Goal: Task Accomplishment & Management: Use online tool/utility

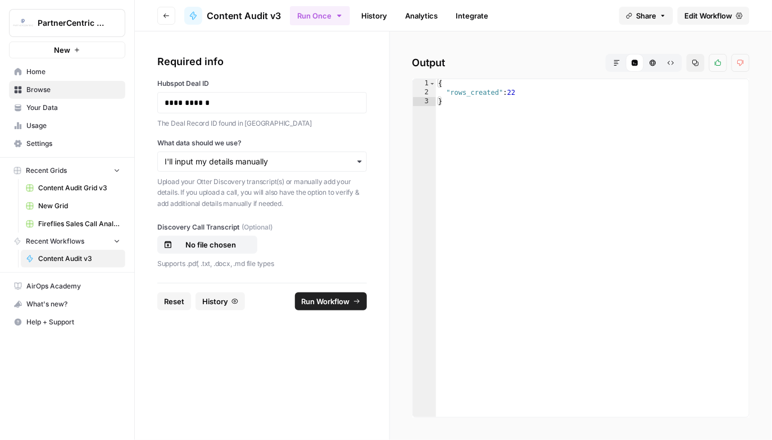
click at [489, 47] on div "Output Markdown Code Editor HTML Viewer Raw Output Copy Thumbs up Thumbs down 1…" at bounding box center [581, 235] width 382 height 409
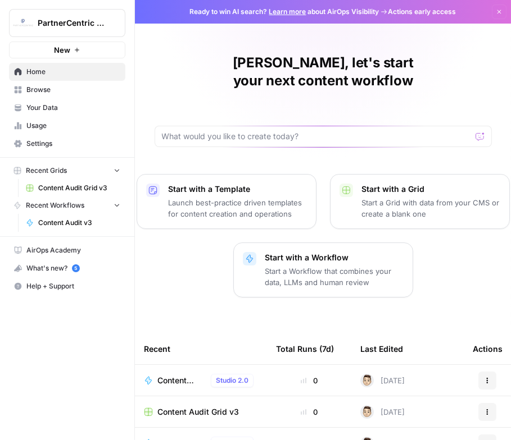
click at [69, 96] on link "Browse" at bounding box center [67, 90] width 116 height 18
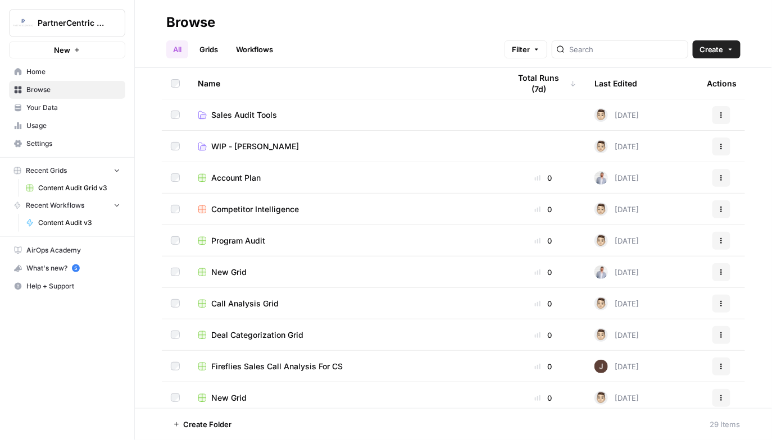
click at [232, 106] on td "Sales Audit Tools" at bounding box center [345, 114] width 312 height 31
click at [228, 110] on span "Sales Audit Tools" at bounding box center [244, 115] width 66 height 11
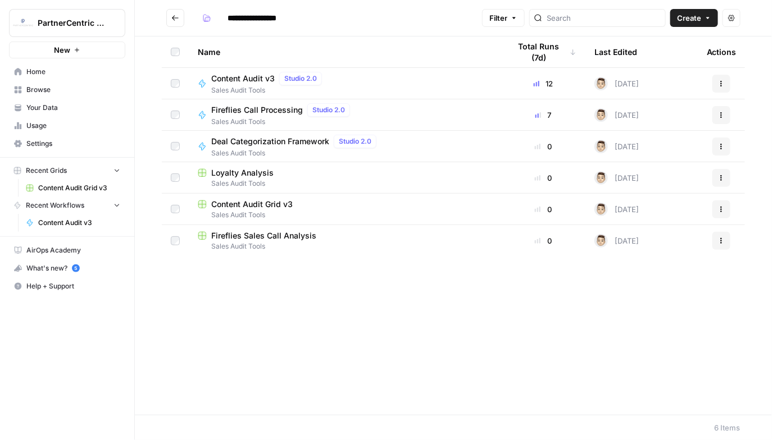
click at [254, 82] on span "Content Audit v3" at bounding box center [242, 78] width 63 height 11
click at [257, 211] on span "Sales Audit Tools" at bounding box center [345, 215] width 294 height 10
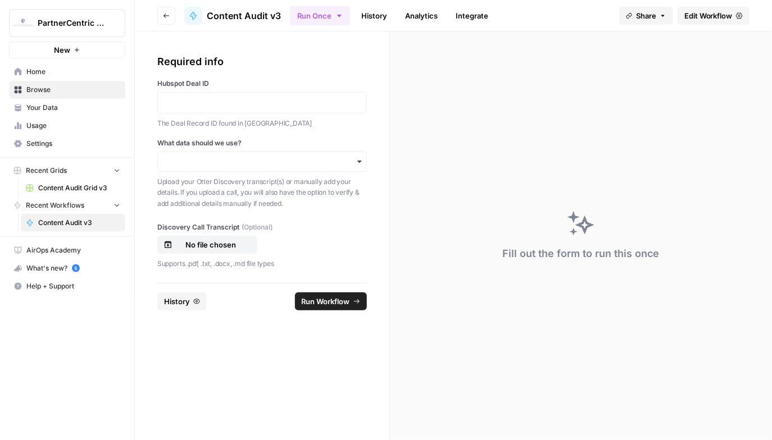
click at [220, 112] on div at bounding box center [262, 102] width 210 height 21
click at [193, 92] on div at bounding box center [262, 102] width 210 height 21
click at [182, 103] on p at bounding box center [262, 102] width 195 height 11
click at [199, 162] on input "What data should we use?" at bounding box center [262, 161] width 195 height 11
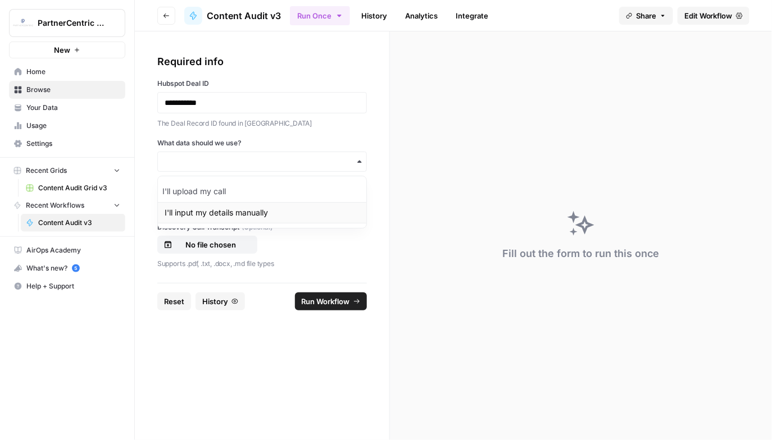
click at [193, 212] on div "I'll input my details manually" at bounding box center [262, 212] width 208 height 21
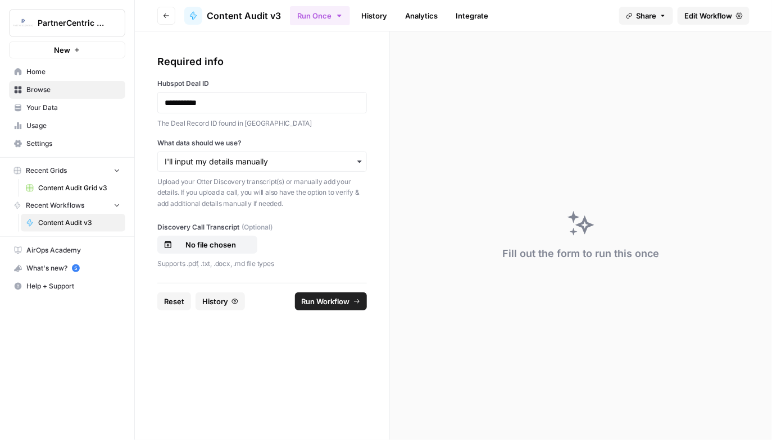
click at [315, 298] on span "Run Workflow" at bounding box center [326, 301] width 48 height 11
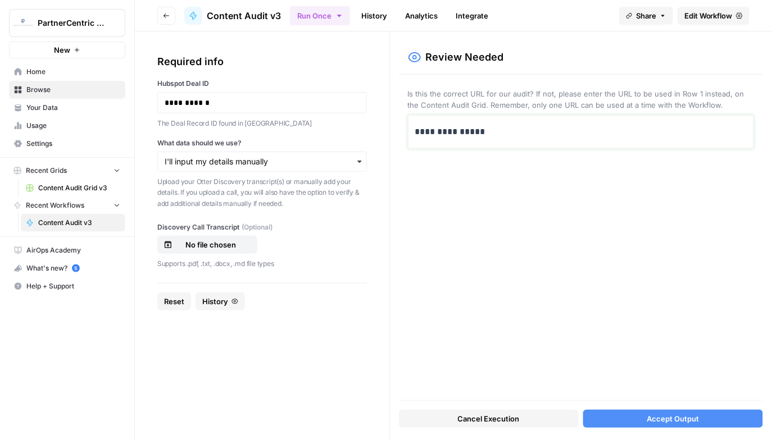
click at [497, 138] on p "**********" at bounding box center [581, 132] width 332 height 15
click at [629, 412] on button "Accept Output" at bounding box center [673, 419] width 180 height 18
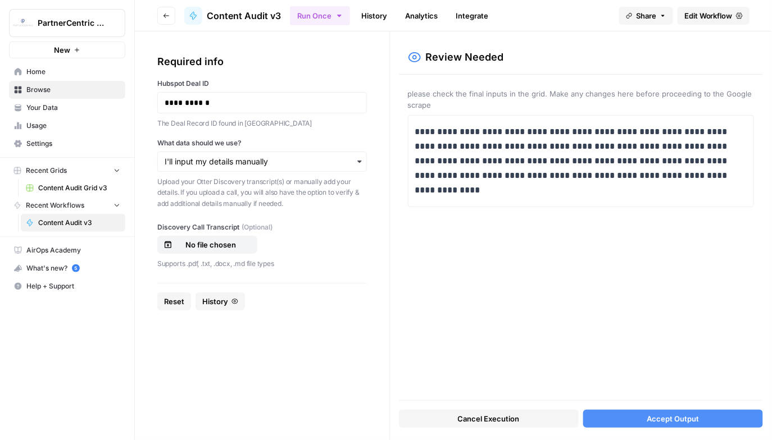
click at [627, 415] on button "Accept Output" at bounding box center [673, 419] width 180 height 18
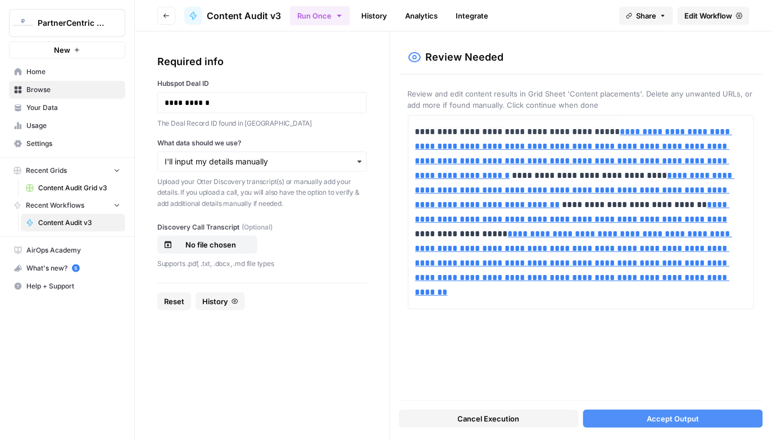
type input "[URL][DOMAIN_NAME]"
type input "[URL][DOMAIN_NAME][DOMAIN_NAME][DOMAIN_NAME][DOMAIN_NAME]"
click at [656, 407] on div "Cancel Execution Accept Output" at bounding box center [581, 416] width 364 height 30
click at [626, 417] on button "Accept Output" at bounding box center [673, 419] width 180 height 18
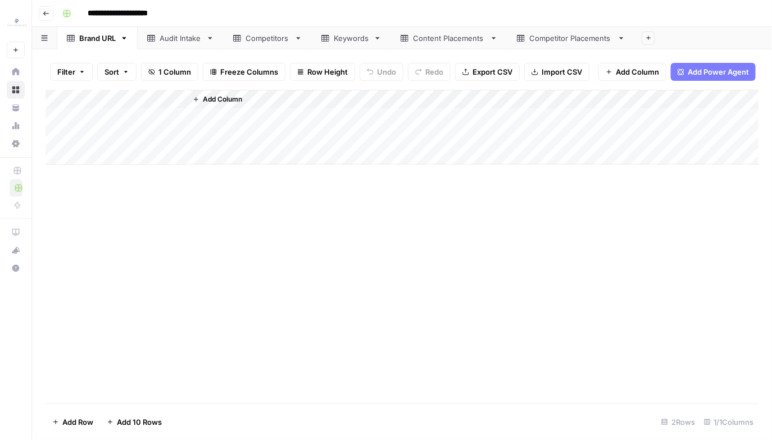
click at [177, 45] on link "Audit Intake" at bounding box center [181, 38] width 86 height 22
click at [72, 35] on icon at bounding box center [71, 38] width 8 height 7
click at [60, 101] on div "Add Column" at bounding box center [402, 127] width 713 height 75
click at [71, 433] on footer "Delete 2 Rows Unselect 2 Rows 1/1 Columns" at bounding box center [402, 422] width 713 height 37
click at [80, 421] on span "Delete 2 Rows" at bounding box center [77, 422] width 50 height 11
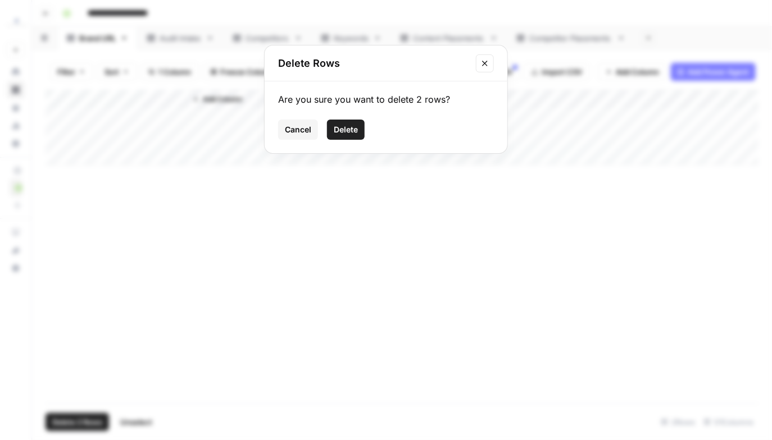
click at [345, 130] on span "Delete" at bounding box center [346, 129] width 24 height 11
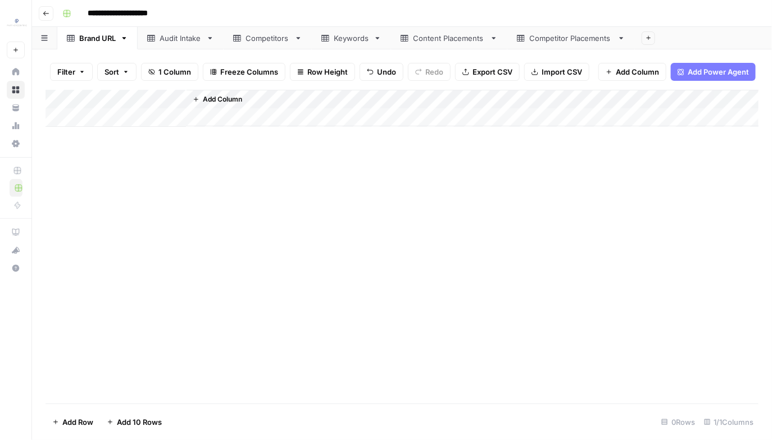
click at [177, 33] on div "Audit Intake" at bounding box center [181, 38] width 42 height 11
click at [251, 42] on div "Competitors" at bounding box center [268, 38] width 44 height 11
click at [65, 97] on div "Add Column" at bounding box center [402, 194] width 713 height 209
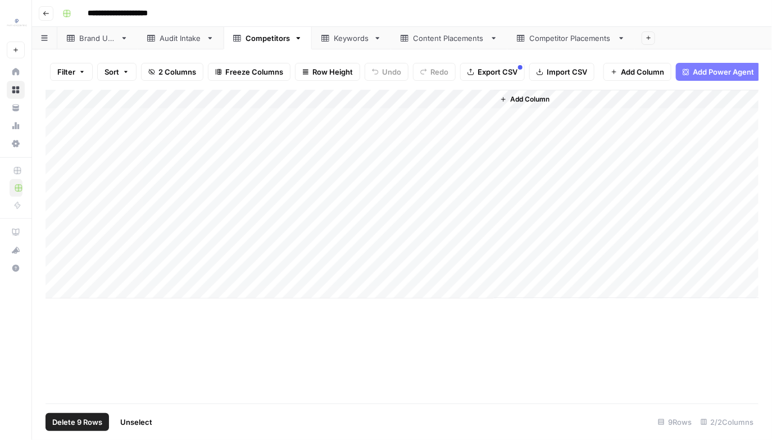
click at [89, 420] on span "Delete 9 Rows" at bounding box center [77, 422] width 50 height 11
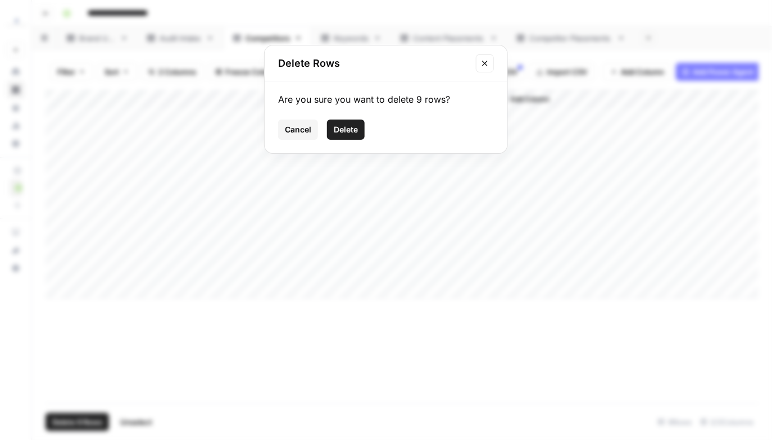
click at [339, 131] on span "Delete" at bounding box center [346, 129] width 24 height 11
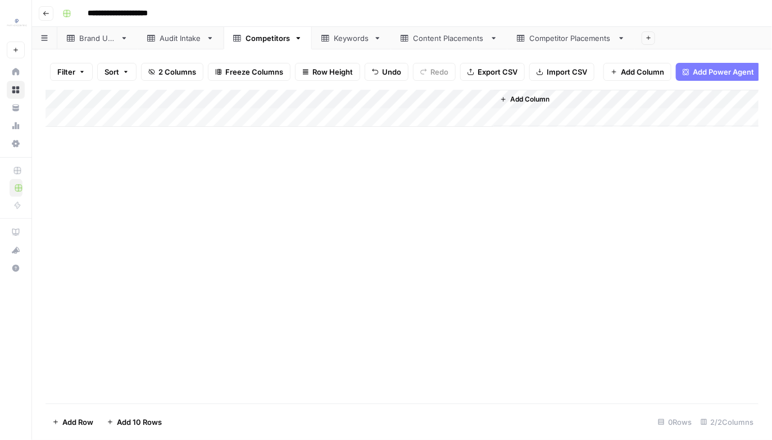
click at [349, 47] on link "Keywords" at bounding box center [351, 38] width 79 height 22
click at [65, 96] on div "Add Column" at bounding box center [402, 175] width 713 height 171
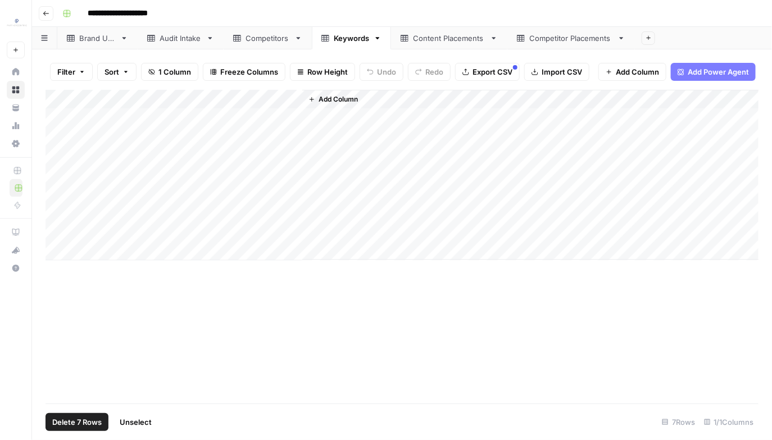
click at [82, 417] on span "Delete 7 Rows" at bounding box center [76, 422] width 49 height 11
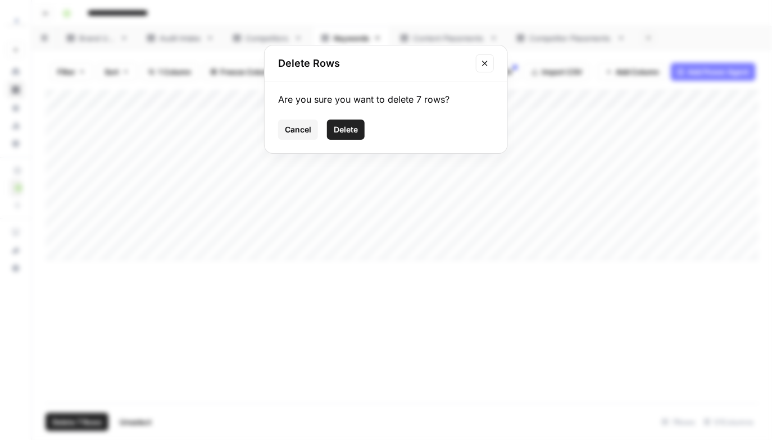
click at [352, 132] on span "Delete" at bounding box center [346, 129] width 24 height 11
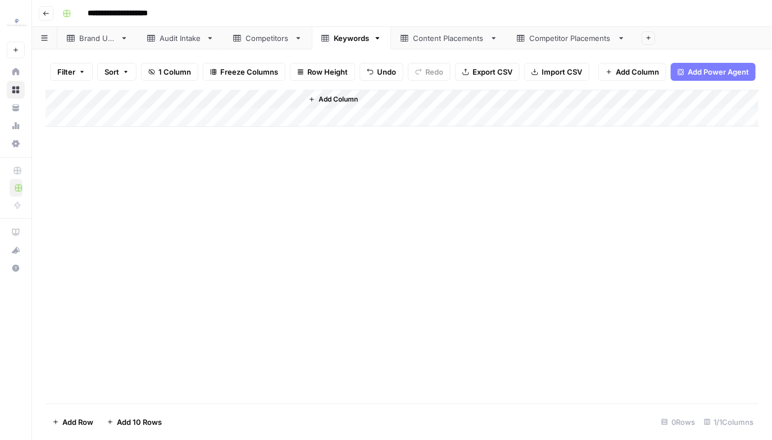
click at [449, 34] on div "Content Placements" at bounding box center [449, 38] width 72 height 11
click at [70, 98] on div "Add Column" at bounding box center [402, 247] width 713 height 315
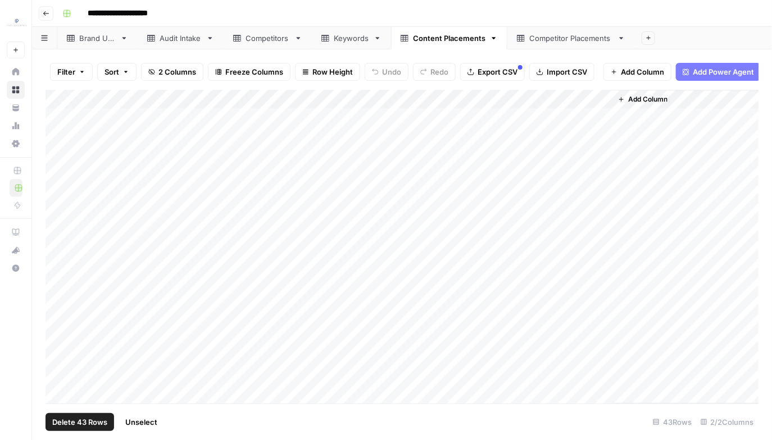
click at [90, 421] on span "Delete 43 Rows" at bounding box center [79, 422] width 55 height 11
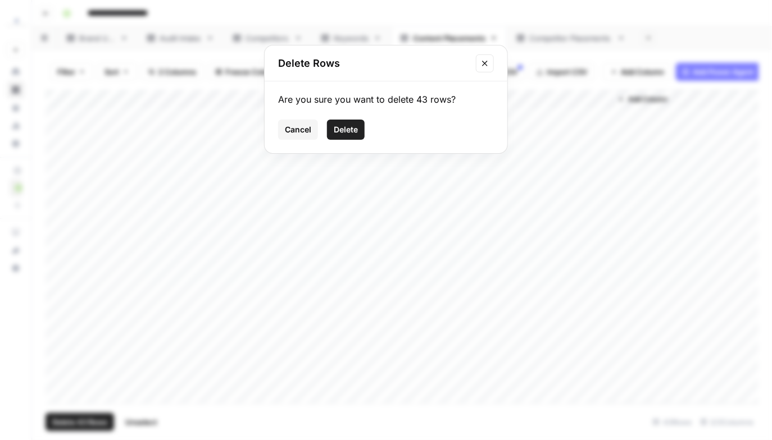
click at [361, 126] on div "Cancel Delete" at bounding box center [386, 130] width 216 height 20
click at [357, 126] on span "Delete" at bounding box center [346, 129] width 24 height 11
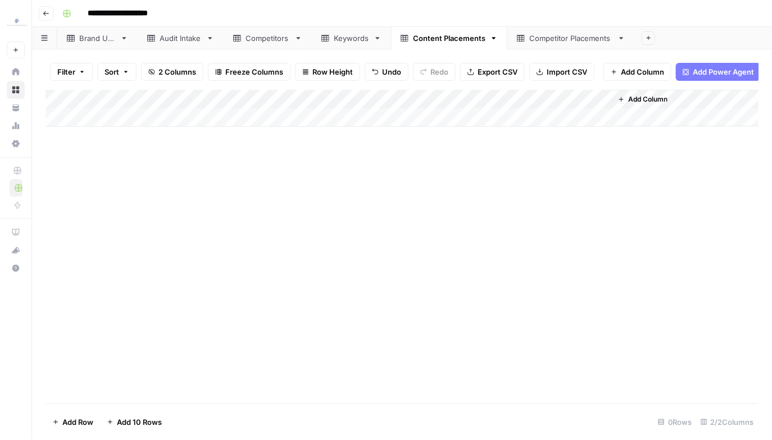
click at [544, 44] on link "Competitor Placements" at bounding box center [571, 38] width 128 height 22
click at [67, 101] on div "Add Column" at bounding box center [402, 247] width 713 height 315
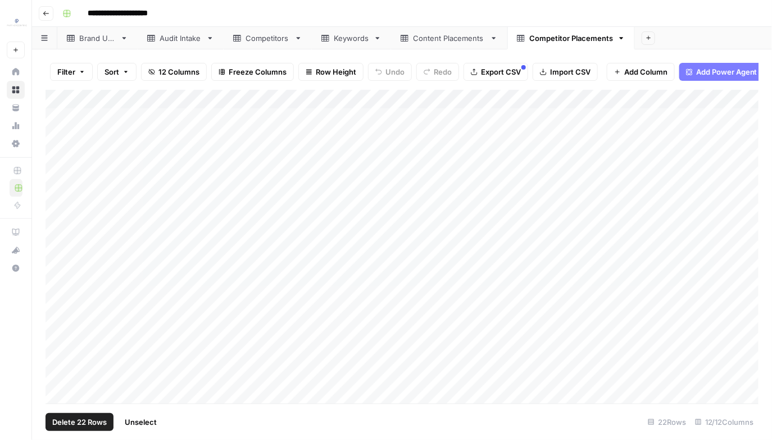
click at [89, 433] on footer "Delete 22 Rows Unselect 22 Rows 12/12 Columns" at bounding box center [402, 422] width 713 height 37
click at [83, 419] on span "Delete 22 Rows" at bounding box center [79, 422] width 54 height 11
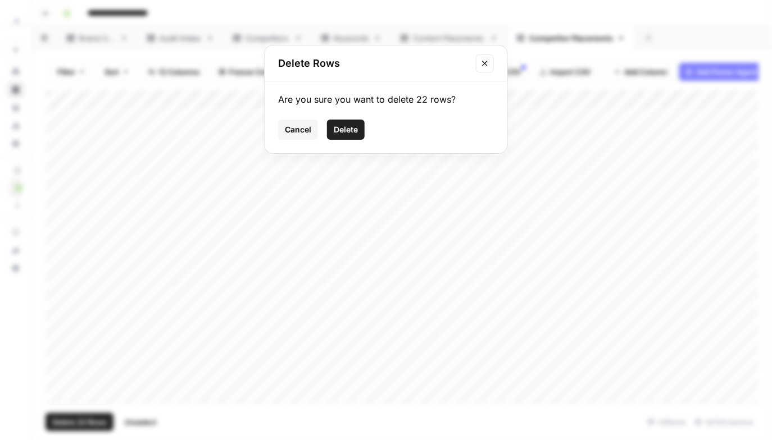
click at [359, 124] on button "Delete" at bounding box center [346, 130] width 38 height 20
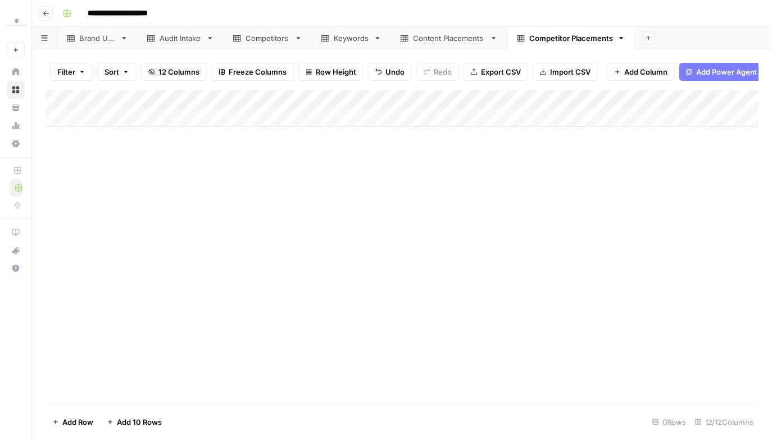
click at [198, 35] on div "Audit Intake" at bounding box center [181, 38] width 42 height 11
click at [260, 40] on div "Competitors" at bounding box center [268, 38] width 44 height 11
click at [132, 113] on div "Add Column" at bounding box center [402, 108] width 713 height 37
click at [121, 143] on div "Add Column" at bounding box center [402, 118] width 713 height 56
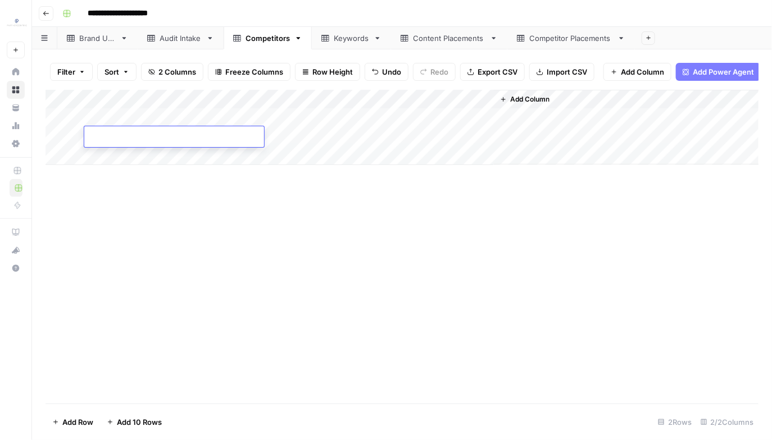
click at [131, 196] on div "Add Column" at bounding box center [402, 247] width 713 height 314
click at [126, 121] on div "Add Column" at bounding box center [402, 127] width 713 height 75
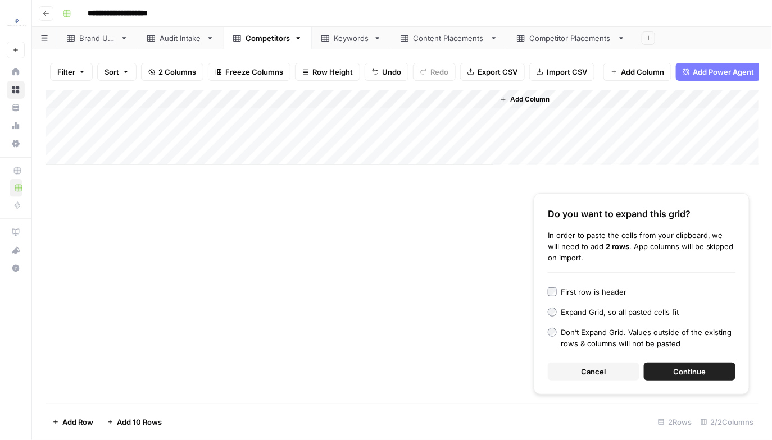
click at [583, 293] on div "First row is header" at bounding box center [594, 292] width 66 height 11
click at [711, 372] on button "Continue" at bounding box center [690, 372] width 92 height 18
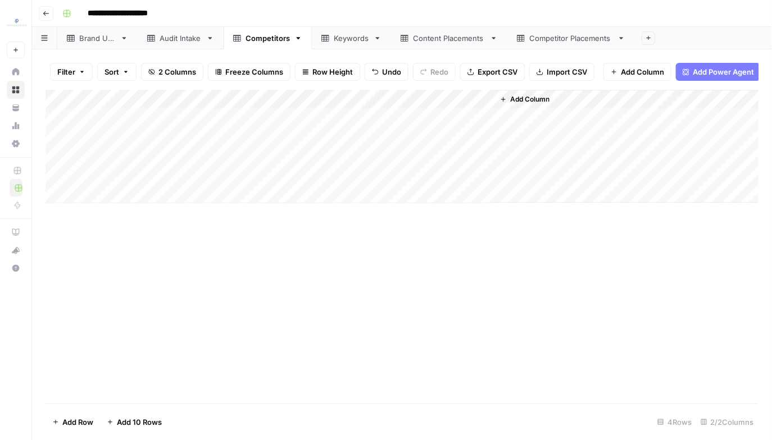
click at [129, 188] on div "Add Column" at bounding box center [402, 146] width 713 height 113
click at [292, 198] on div "Add Column" at bounding box center [402, 156] width 713 height 133
click at [135, 187] on div "Add Column" at bounding box center [402, 156] width 713 height 133
type textarea "**********"
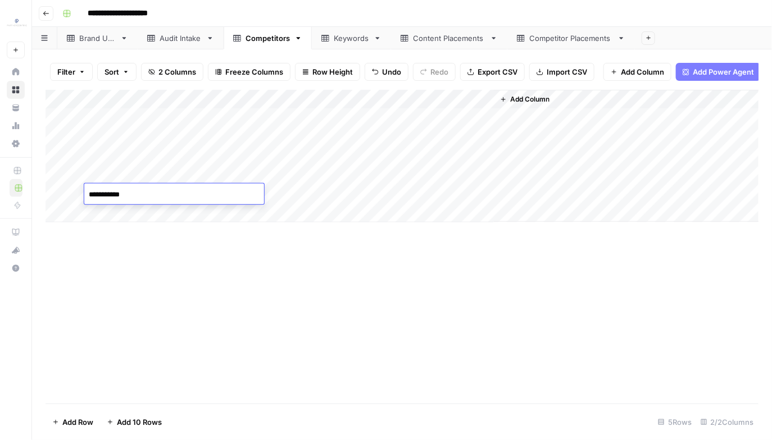
click at [172, 274] on div "Add Column" at bounding box center [402, 247] width 713 height 314
click at [343, 39] on div "Keywords" at bounding box center [351, 38] width 35 height 11
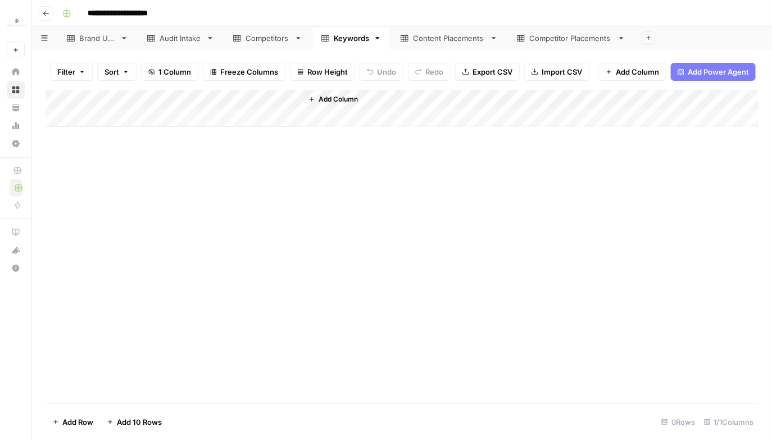
click at [131, 115] on div "Add Column" at bounding box center [402, 108] width 713 height 37
click at [116, 141] on div "Add Column" at bounding box center [402, 118] width 713 height 56
click at [135, 184] on div "Add Column" at bounding box center [402, 247] width 713 height 314
click at [131, 121] on div "Add Column" at bounding box center [402, 127] width 713 height 75
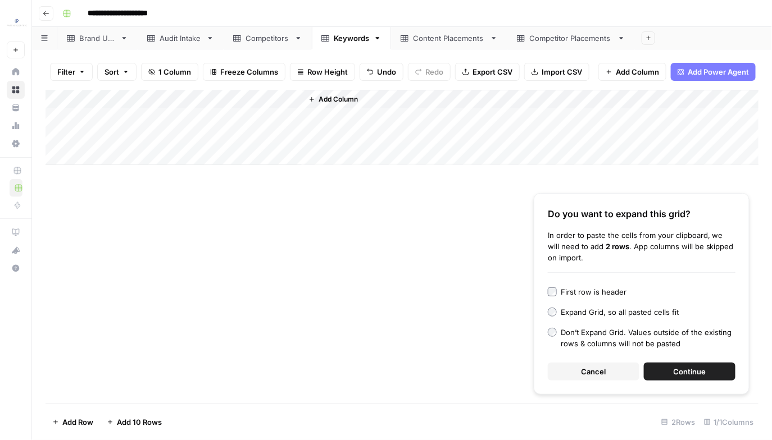
click at [595, 292] on div "First row is header" at bounding box center [594, 292] width 66 height 11
click at [695, 373] on span "Continue" at bounding box center [690, 371] width 33 height 11
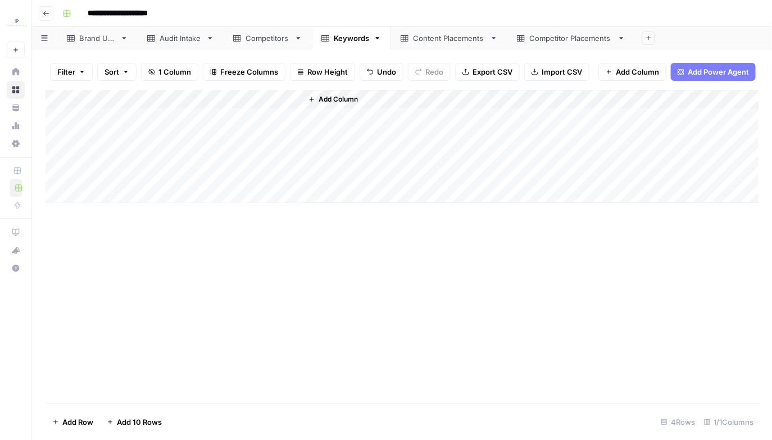
click at [420, 36] on div "Content Placements" at bounding box center [449, 38] width 72 height 11
click at [111, 38] on div "Brand URL" at bounding box center [97, 38] width 37 height 11
click at [183, 29] on link "Audit Intake" at bounding box center [181, 38] width 86 height 22
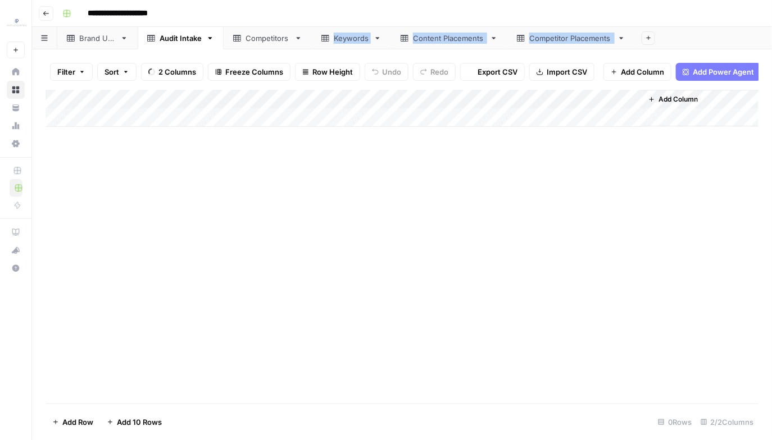
click at [295, 48] on div "**********" at bounding box center [402, 220] width 740 height 440
click at [272, 43] on link "Competitors" at bounding box center [268, 38] width 88 height 22
click at [129, 211] on div "Add Column" at bounding box center [402, 156] width 713 height 133
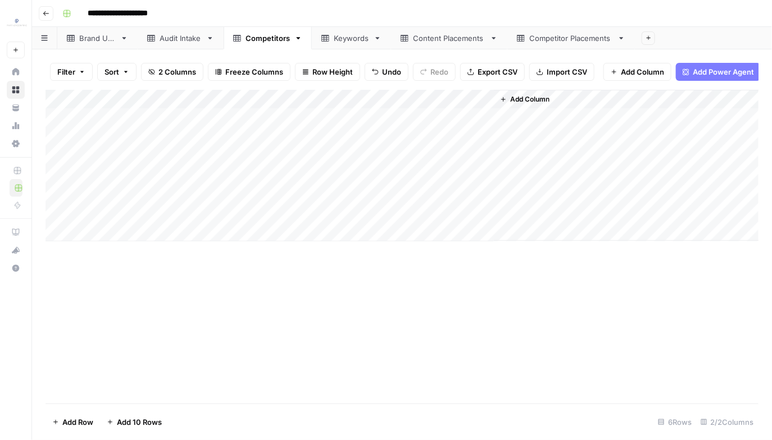
click at [164, 279] on div "Add Column" at bounding box center [402, 247] width 713 height 314
click at [63, 208] on div "Add Column" at bounding box center [402, 166] width 713 height 152
click at [73, 421] on span "Delete 1 Row" at bounding box center [74, 422] width 45 height 11
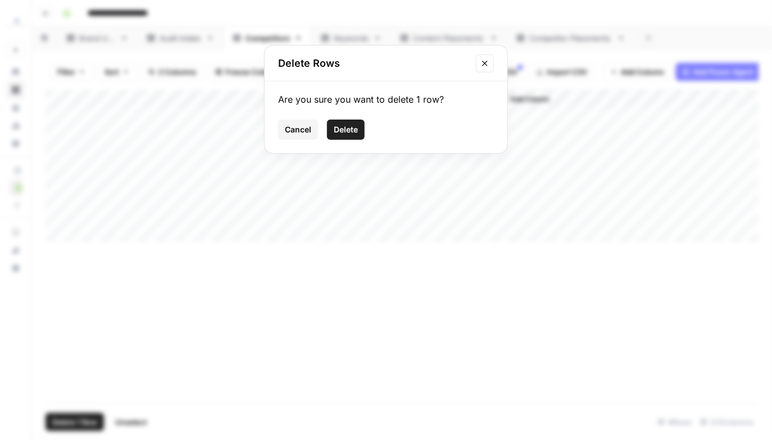
click at [344, 131] on span "Delete" at bounding box center [346, 129] width 24 height 11
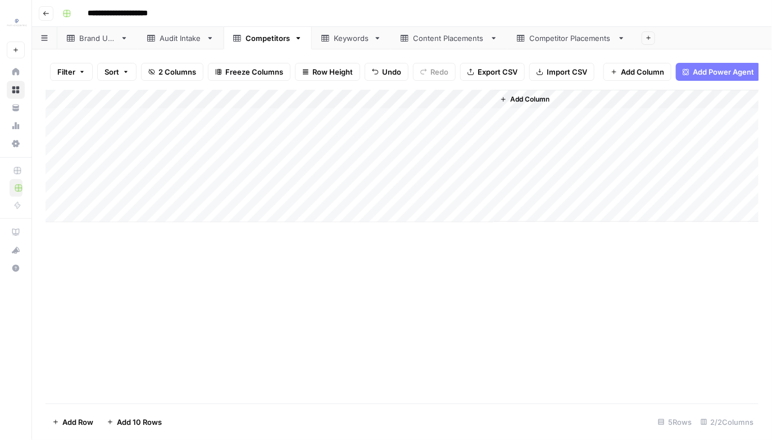
click at [341, 41] on div "Keywords" at bounding box center [351, 38] width 35 height 11
click at [67, 196] on div "Add Column" at bounding box center [402, 194] width 713 height 209
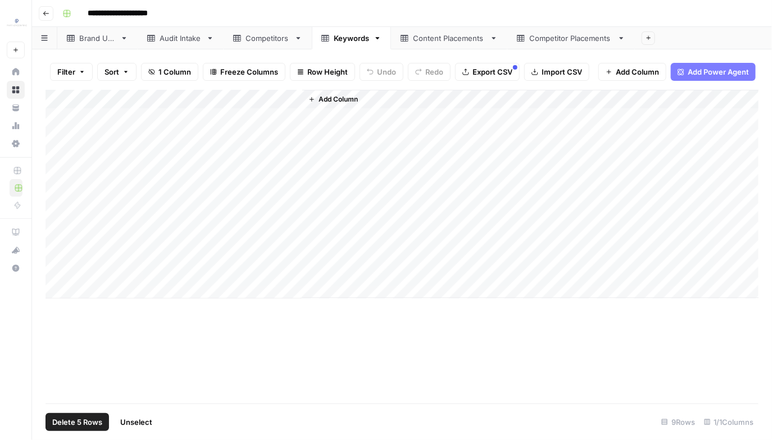
click at [71, 273] on div "Add Column" at bounding box center [402, 194] width 713 height 209
click at [94, 425] on span "Delete 5 Rows" at bounding box center [77, 422] width 50 height 11
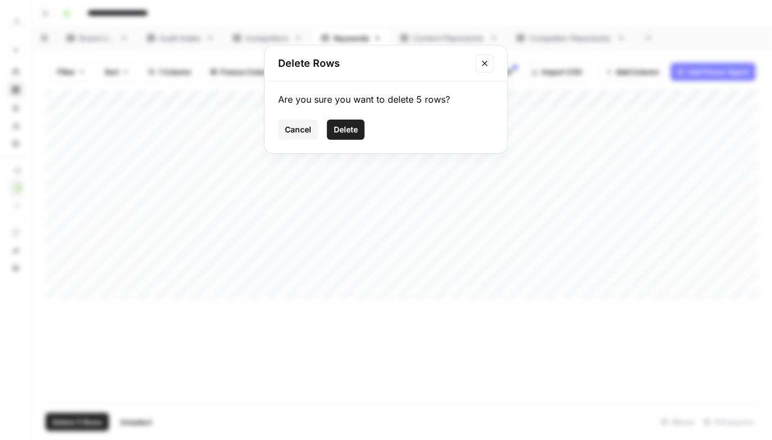
click at [339, 133] on span "Delete" at bounding box center [346, 129] width 24 height 11
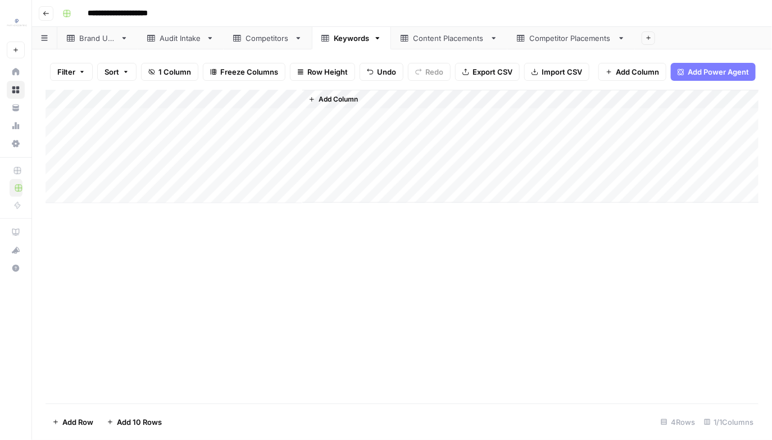
click at [265, 46] on link "Competitors" at bounding box center [268, 38] width 88 height 22
click at [70, 212] on div "Add Column" at bounding box center [402, 204] width 713 height 228
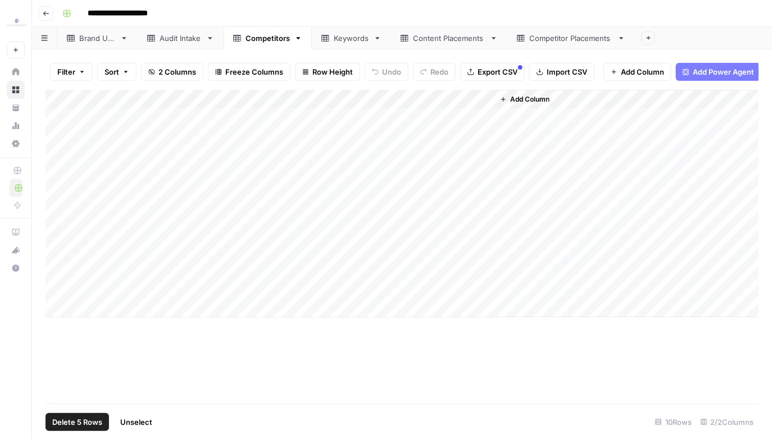
click at [69, 290] on div "Add Column" at bounding box center [402, 204] width 713 height 228
click at [75, 428] on span "Delete 5 Rows" at bounding box center [77, 422] width 50 height 11
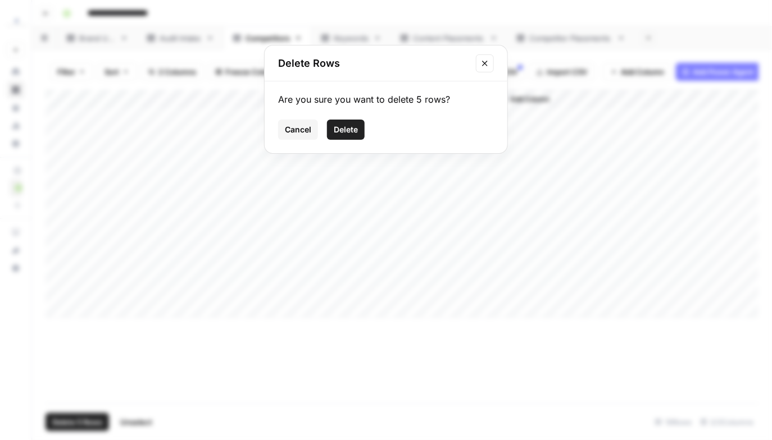
click at [340, 122] on button "Delete" at bounding box center [346, 130] width 38 height 20
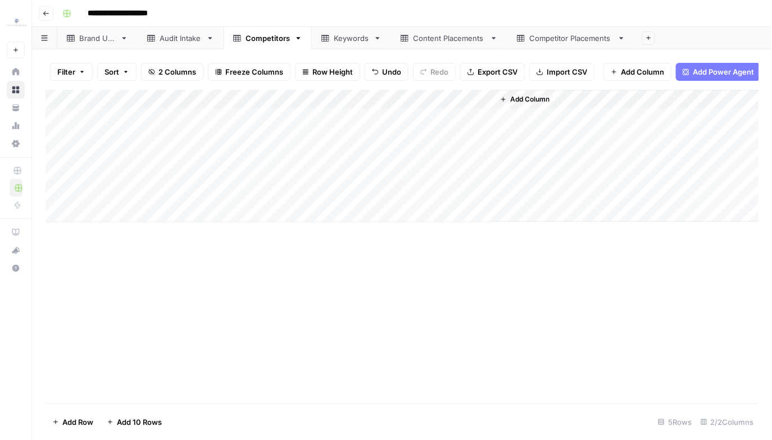
click at [453, 43] on link "Content Placements" at bounding box center [449, 38] width 116 height 22
click at [303, 122] on div "Add Column" at bounding box center [402, 185] width 713 height 190
click at [375, 259] on div "Add Column" at bounding box center [402, 185] width 713 height 190
click at [199, 113] on div "Add Column" at bounding box center [402, 185] width 713 height 190
click at [167, 246] on div "Add Column" at bounding box center [402, 185] width 713 height 190
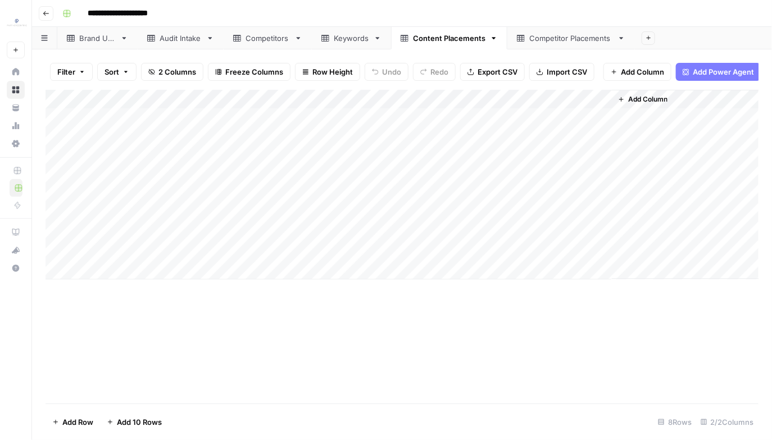
click at [528, 46] on link "Competitor Placements" at bounding box center [571, 38] width 128 height 22
click at [212, 123] on div "Add Column" at bounding box center [402, 175] width 713 height 171
click at [593, 230] on div "Add Column" at bounding box center [402, 175] width 713 height 171
